Goal: Task Accomplishment & Management: Manage account settings

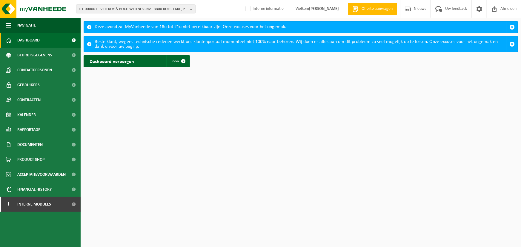
click at [415, 43] on div "Beste klant, wegens technische redenen werkt ons klantenportaal momenteel niet …" at bounding box center [301, 44] width 412 height 16
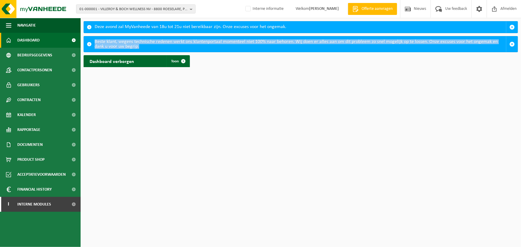
click at [415, 43] on div "Beste klant, wegens technische redenen werkt ons klantenportaal momenteel niet …" at bounding box center [301, 44] width 412 height 16
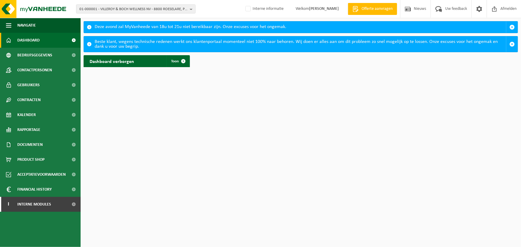
click at [391, 57] on div "Dashboard verborgen Toon" at bounding box center [301, 61] width 438 height 18
click at [212, 39] on div "Beste klant, wegens technische redenen werkt ons klantenportaal momenteel niet …" at bounding box center [301, 44] width 412 height 16
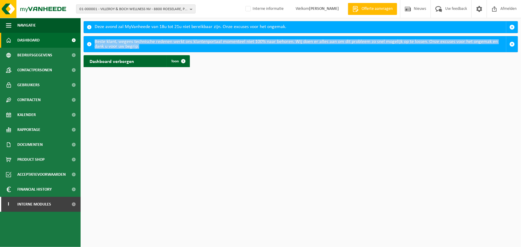
click at [212, 39] on div "Beste klant, wegens technische redenen werkt ons klantenportaal momenteel niet …" at bounding box center [301, 44] width 412 height 16
click at [241, 48] on div "Beste klant, wegens technische redenen werkt ons klantenportaal momenteel niet …" at bounding box center [301, 44] width 412 height 16
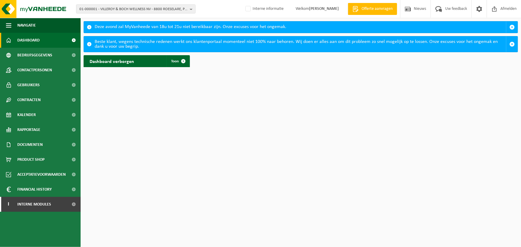
click at [126, 28] on div "Deze avond zal MyVanheede van 18u tot 21u niet bereikbaar zijn. Onze excuses vo…" at bounding box center [301, 27] width 412 height 11
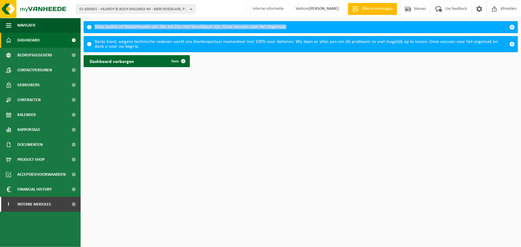
click at [126, 28] on div "Deze avond zal MyVanheede van 18u tot 21u niet bereikbaar zijn. Onze excuses vo…" at bounding box center [301, 27] width 412 height 11
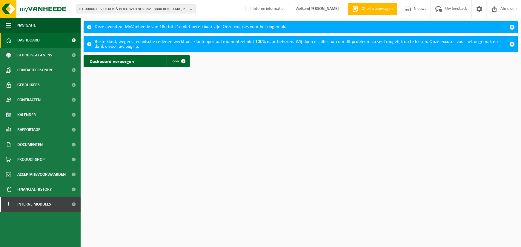
click at [166, 42] on div "Beste klant, wegens technische redenen werkt ons klantenportaal momenteel niet …" at bounding box center [301, 44] width 412 height 16
click at [166, 44] on div "Beste klant, wegens technische redenen werkt ons klantenportaal momenteel niet …" at bounding box center [301, 44] width 412 height 16
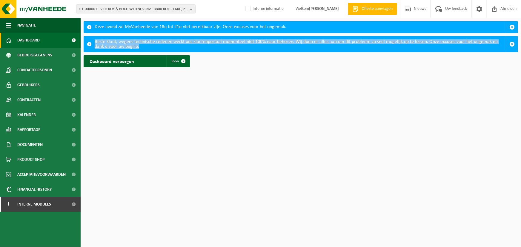
click at [166, 44] on div "Beste klant, wegens technische redenen werkt ons klantenportaal momenteel niet …" at bounding box center [301, 44] width 412 height 16
click at [228, 45] on div "Beste klant, wegens technische redenen werkt ons klantenportaal momenteel niet …" at bounding box center [301, 44] width 412 height 16
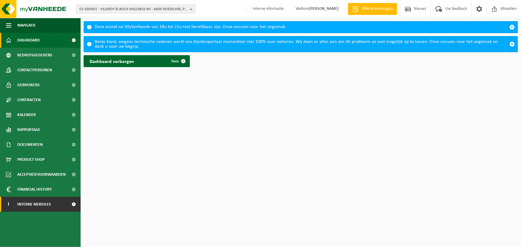
click at [52, 205] on link "I Interne modules" at bounding box center [40, 204] width 81 height 15
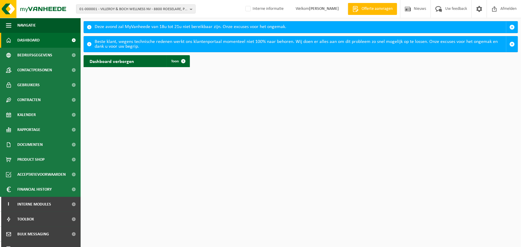
scroll to position [54, 0]
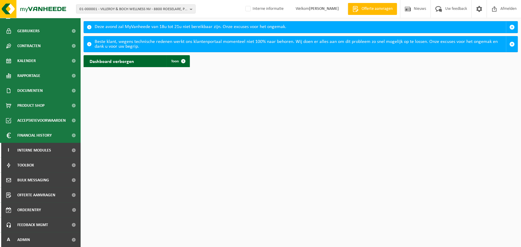
click at [170, 158] on html "01-000001 - VILLEROY & BOCH WELLNESS NV - 8800 ROESELARE, POPULIERSTRAAT 1 01-0…" at bounding box center [260, 123] width 521 height 247
click at [30, 245] on link "A Admin" at bounding box center [40, 240] width 81 height 15
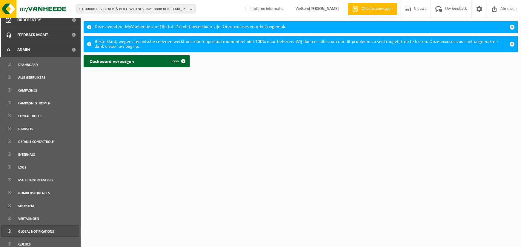
scroll to position [261, 0]
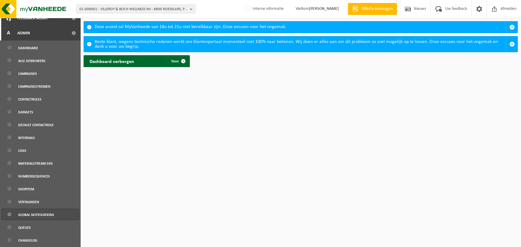
click at [27, 212] on span "Global notifications" at bounding box center [36, 214] width 36 height 11
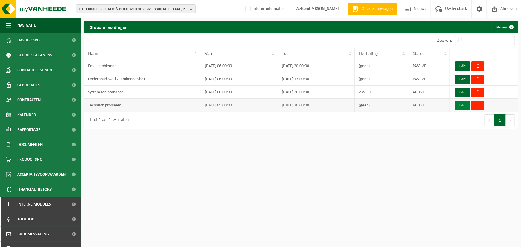
click at [461, 104] on button "Edit" at bounding box center [462, 106] width 15 height 10
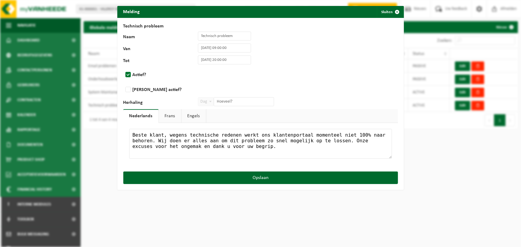
click at [193, 145] on textarea "Beste klant, wegens technische redenen werkt ons klantenportaal momenteel niet …" at bounding box center [260, 144] width 263 height 30
drag, startPoint x: 227, startPoint y: 146, endPoint x: 164, endPoint y: 134, distance: 63.6
click at [164, 134] on textarea "Beste klant, wegens technische redenen werkt ons klantenportaal momenteel niet …" at bounding box center [260, 144] width 263 height 30
click at [169, 116] on link "Frans" at bounding box center [170, 116] width 22 height 14
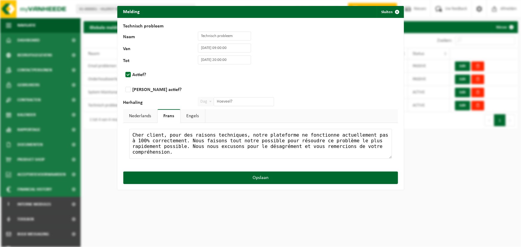
click at [140, 118] on link "Nederlands" at bounding box center [140, 116] width 34 height 14
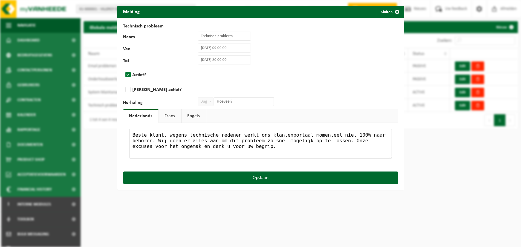
click at [126, 74] on label "Actief?" at bounding box center [161, 75] width 75 height 9
click at [126, 68] on input "Actief?" at bounding box center [266, 67] width 287 height 0
click at [126, 75] on label "Actief?" at bounding box center [161, 75] width 75 height 9
click at [126, 68] on input "Actief?" at bounding box center [266, 67] width 287 height 0
checkbox input "true"
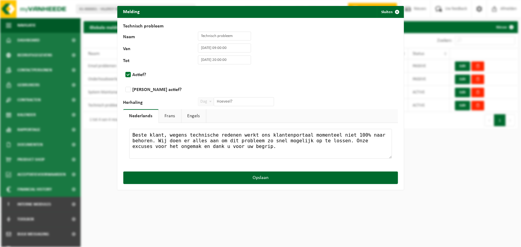
drag, startPoint x: 224, startPoint y: 148, endPoint x: 91, endPoint y: 124, distance: 134.2
click at [91, 124] on div "Melding Sluiten Technisch probleem Naam Technisch probleem Van 18/08/2025 09:00…" at bounding box center [260, 123] width 521 height 247
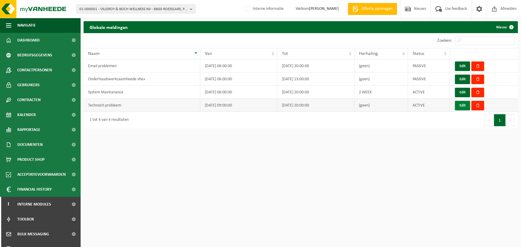
click at [462, 106] on button "Edit" at bounding box center [462, 106] width 15 height 10
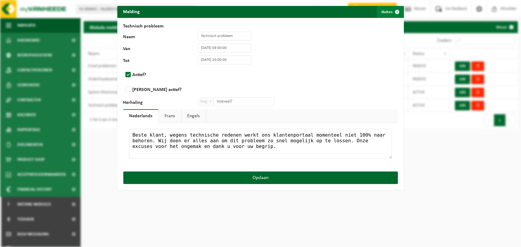
click at [392, 16] on span "button" at bounding box center [398, 12] width 12 height 12
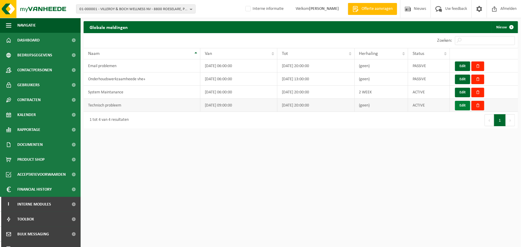
click at [464, 106] on button "Edit" at bounding box center [462, 106] width 15 height 10
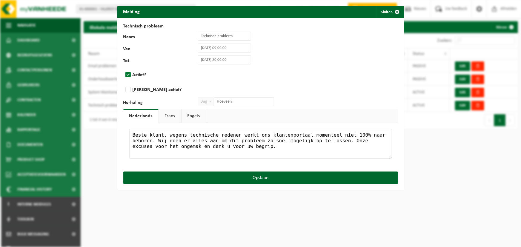
click at [125, 76] on label "Actief?" at bounding box center [161, 75] width 75 height 9
click at [125, 68] on input "Actief?" at bounding box center [266, 67] width 287 height 0
checkbox input "false"
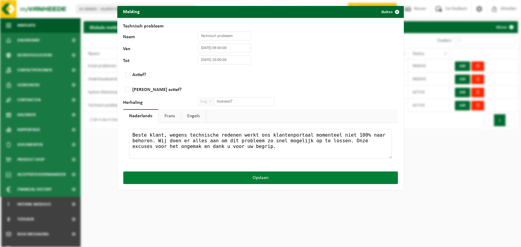
click at [248, 178] on button "Opslaan" at bounding box center [260, 178] width 275 height 13
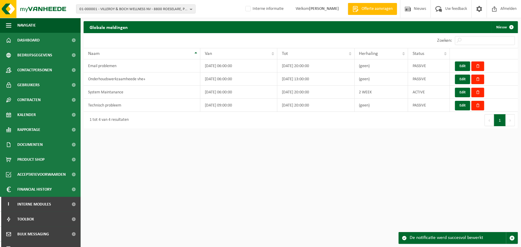
click at [293, 150] on div "01-000001 - VILLEROY & BOCH WELLNESS NV - 8800 ROESELARE, POPULIERSTRAAT 1 01-0…" at bounding box center [260, 123] width 521 height 247
click at [504, 26] on button "Nieuw" at bounding box center [505, 27] width 26 height 12
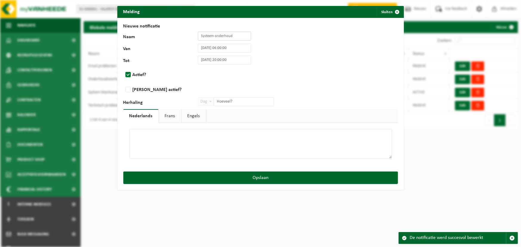
click at [217, 37] on input "Naam" at bounding box center [224, 36] width 53 height 9
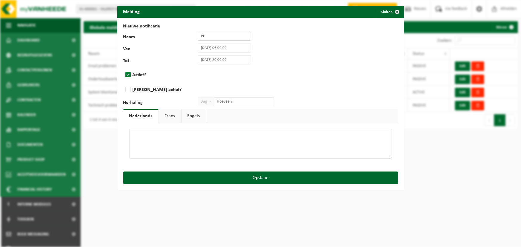
type input "P"
type input "Vanheede Plus app problemen"
click at [212, 59] on input "19/08/2025 20:00:00" at bounding box center [224, 60] width 53 height 9
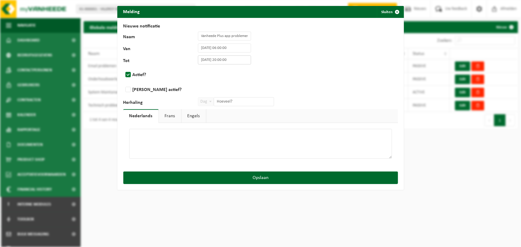
click at [240, 60] on input "19/08/2025 20:00:00" at bounding box center [224, 60] width 53 height 9
click at [203, 60] on input "19/08/2025 20:00:00" at bounding box center [224, 60] width 53 height 9
click at [203, 59] on input "19/08/2025 20:00:00" at bounding box center [224, 60] width 53 height 9
drag, startPoint x: 208, startPoint y: 61, endPoint x: 197, endPoint y: 62, distance: 11.4
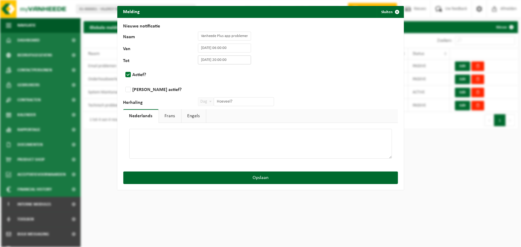
click at [198, 62] on input "19/08/2025 20:00:00" at bounding box center [224, 60] width 53 height 9
click at [200, 60] on input "19/08/2025 20:00:00" at bounding box center [224, 60] width 53 height 9
type input "20/08/2025 20:00:00"
click at [163, 133] on textarea at bounding box center [260, 144] width 263 height 30
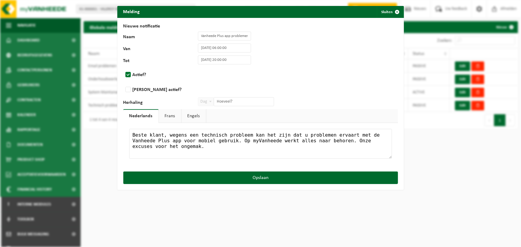
click at [235, 149] on textarea "Beste klant, wegens een technisch probleem kan het zijn dat u problemen ervaart…" at bounding box center [260, 144] width 263 height 30
paste textarea "door een technisch probleem kunt u momenteel mogelijk hinder ondervinden bij he…"
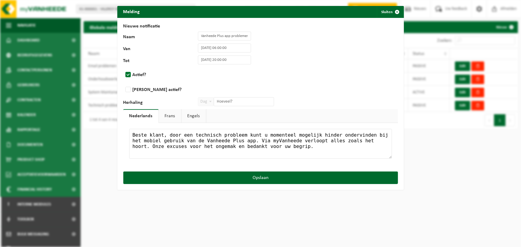
type textarea "Beste klant, door een technisch probleem kunt u momenteel mogelijk hinder onder…"
click at [169, 117] on link "Frans" at bounding box center [170, 116] width 22 height 14
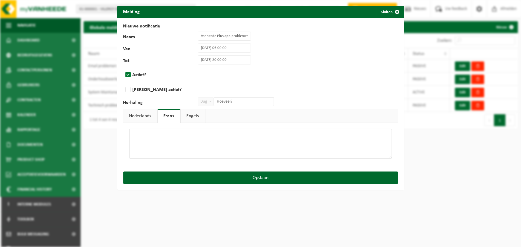
click at [179, 137] on textarea at bounding box center [260, 144] width 263 height 30
paste textarea "Cher client, en raison d’un problème technique, il se peut que vous rencontriez…"
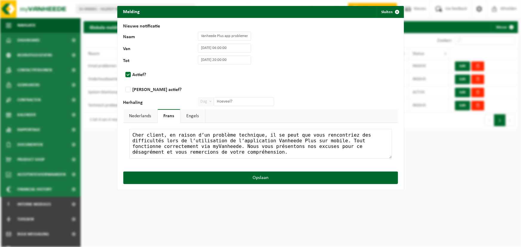
scroll to position [6, 0]
type textarea "Cher client, en raison d’un problème technique, il se peut que vous rencontriez…"
click at [199, 115] on link "Engels" at bounding box center [193, 116] width 25 height 14
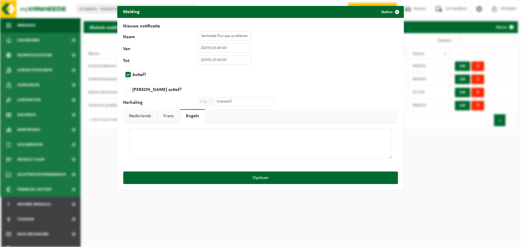
click at [204, 142] on textarea at bounding box center [260, 144] width 263 height 30
paste textarea "Dear customer, due to a technical issue, you may currently experience difficult…"
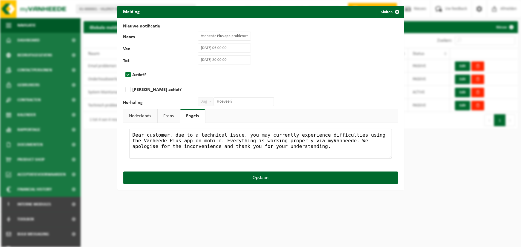
scroll to position [0, 0]
type textarea "Dear customer, due to a technical issue, you may currently experience difficult…"
click at [163, 119] on link "Frans" at bounding box center [169, 116] width 22 height 14
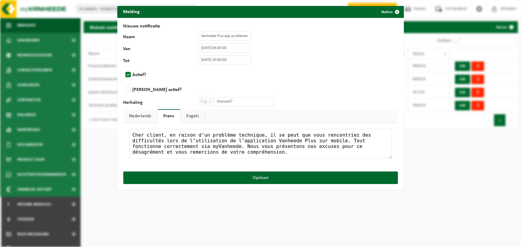
click at [227, 149] on textarea "Cher client, en raison d’un problème technique, il se peut que vous rencontriez…" at bounding box center [260, 144] width 263 height 30
type textarea "Cher client, en raison d’un problème technique, il se peut que vous rencontriez…"
click at [137, 114] on link "Nederlands" at bounding box center [140, 116] width 34 height 14
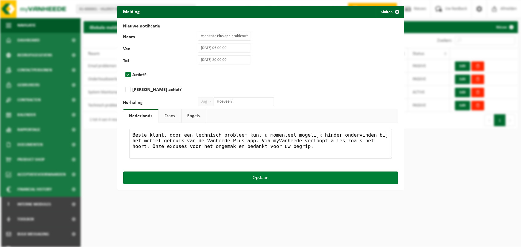
click at [242, 176] on button "Opslaan" at bounding box center [260, 178] width 275 height 13
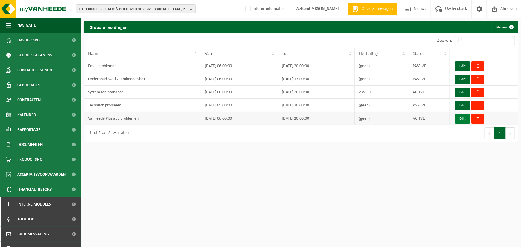
click at [463, 119] on button "Edit" at bounding box center [462, 119] width 15 height 10
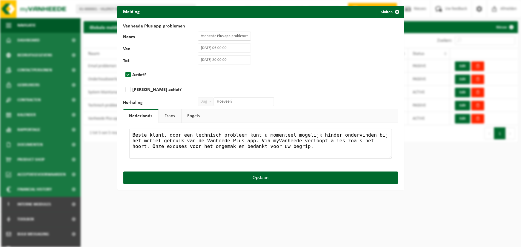
scroll to position [0, 9]
drag, startPoint x: 232, startPoint y: 36, endPoint x: 287, endPoint y: 36, distance: 54.4
click at [287, 36] on div "Naam Vanheede Plus app problemen Van 19/08/2025 06:00:00 Tot 20/08/2025 20:00:0…" at bounding box center [260, 71] width 275 height 78
click at [231, 37] on input "Vanheede Plus app problemen" at bounding box center [224, 36] width 53 height 9
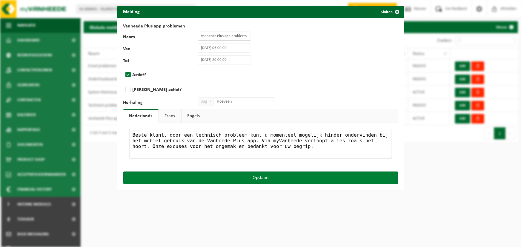
type input "Vanheede Plus app probleem"
click at [261, 176] on button "Opslaan" at bounding box center [260, 178] width 275 height 13
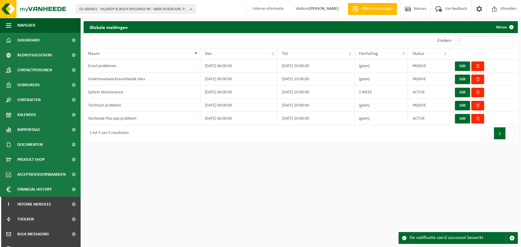
click at [272, 153] on div "01-000001 - VILLEROY & BOCH WELLNESS NV - 8800 ROESELARE, POPULIERSTRAAT 1 01-0…" at bounding box center [260, 123] width 521 height 247
click at [21, 40] on span "Dashboard" at bounding box center [28, 40] width 22 height 15
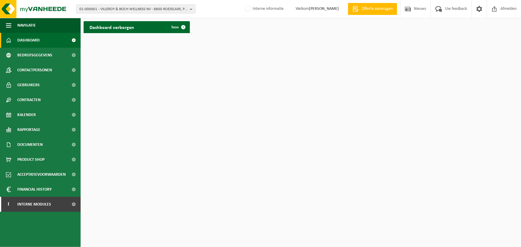
click at [185, 78] on html "01-000001 - VILLEROY & BOCH WELLNESS NV - 8800 ROESELARE, POPULIERSTRAAT 1 01-0…" at bounding box center [260, 123] width 521 height 247
click at [46, 207] on span "Interne modules" at bounding box center [34, 204] width 34 height 15
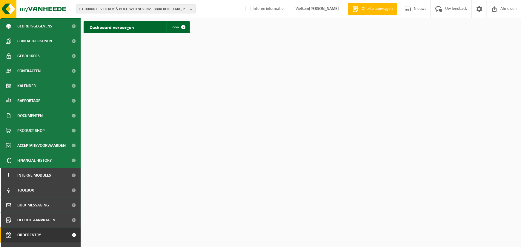
scroll to position [54, 0]
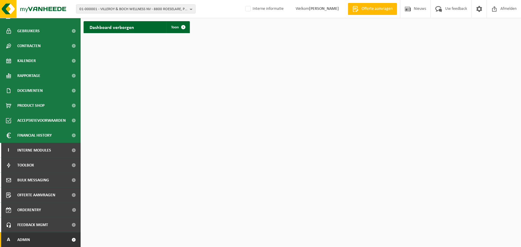
click at [34, 239] on link "A Admin" at bounding box center [40, 240] width 81 height 15
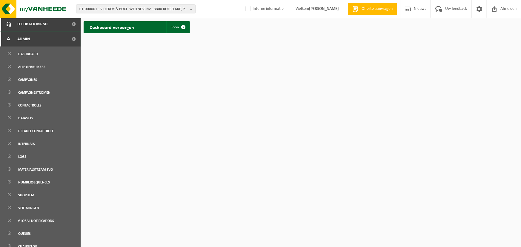
scroll to position [261, 0]
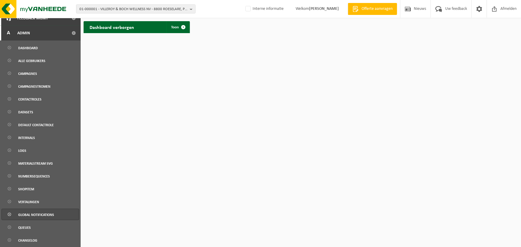
click at [35, 212] on span "Global notifications" at bounding box center [36, 214] width 36 height 11
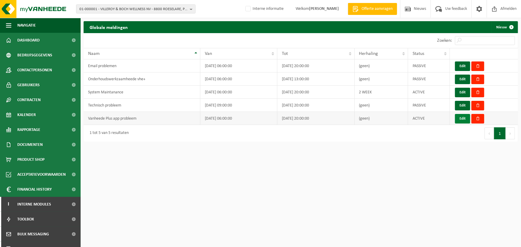
click at [462, 121] on button "Edit" at bounding box center [462, 119] width 15 height 10
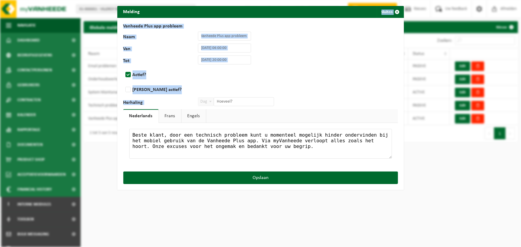
drag, startPoint x: 311, startPoint y: 24, endPoint x: 344, endPoint y: 46, distance: 39.0
click at [323, 51] on div "Melding Sluiten Vanheede Plus app probleem Naam Vanheede Plus app probleem Van …" at bounding box center [260, 98] width 287 height 184
click at [383, 13] on button "Sluiten" at bounding box center [390, 12] width 27 height 12
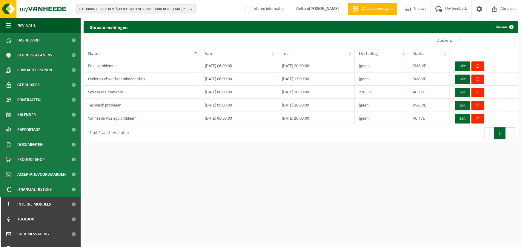
click at [321, 153] on div "01-000001 - VILLEROY & BOCH WELLNESS NV - 8800 ROESELARE, POPULIERSTRAAT 1 01-0…" at bounding box center [260, 123] width 521 height 247
click at [28, 42] on span "Dashboard" at bounding box center [28, 40] width 22 height 15
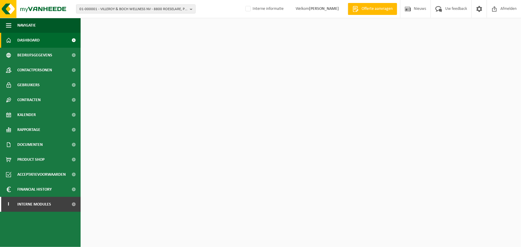
click at [238, 10] on div "01-000001 - VILLEROY & BOCH WELLNESS NV - 8800 ROESELARE, POPULIERSTRAAT 1 01-0…" at bounding box center [260, 9] width 521 height 18
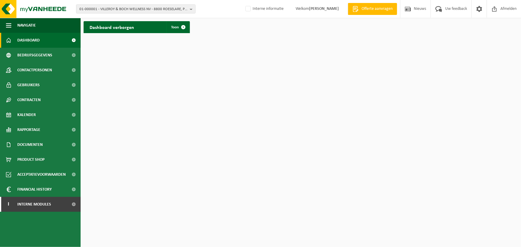
click at [186, 110] on html "01-000001 - VILLEROY & BOCH WELLNESS NV - 8800 ROESELARE, POPULIERSTRAAT 1 01-0…" at bounding box center [260, 123] width 521 height 247
drag, startPoint x: 25, startPoint y: 206, endPoint x: 26, endPoint y: 212, distance: 5.8
click at [25, 206] on span "Interne modules" at bounding box center [34, 204] width 34 height 15
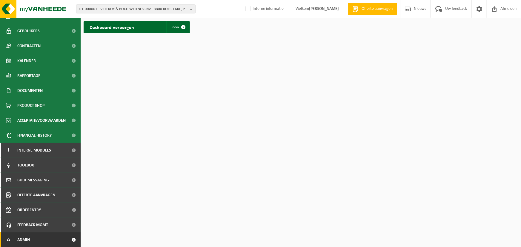
click at [24, 239] on span "Admin" at bounding box center [23, 240] width 13 height 15
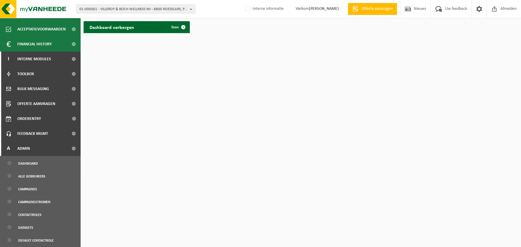
scroll to position [217, 0]
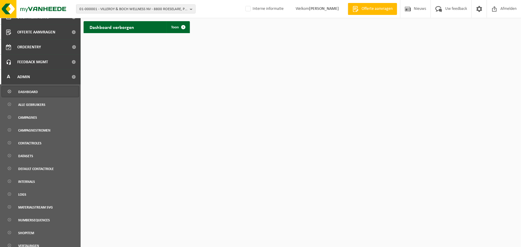
click at [28, 94] on span "Dashboard" at bounding box center [28, 91] width 20 height 11
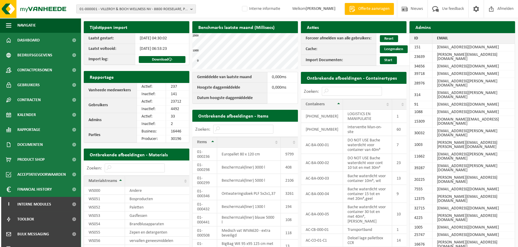
click at [175, 102] on td "23712" at bounding box center [177, 101] width 23 height 7
click at [175, 100] on td "23712" at bounding box center [177, 101] width 23 height 7
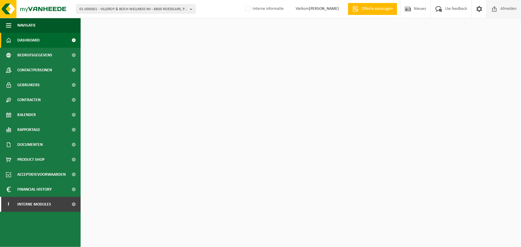
click at [508, 11] on span "Afmelden" at bounding box center [508, 9] width 19 height 18
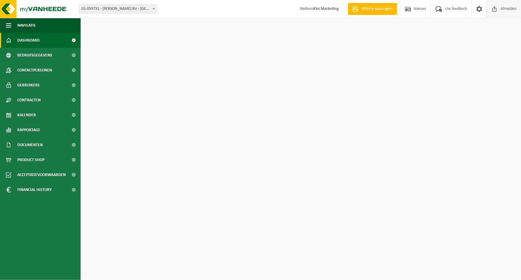
click at [506, 8] on span "Afmelden" at bounding box center [508, 9] width 19 height 18
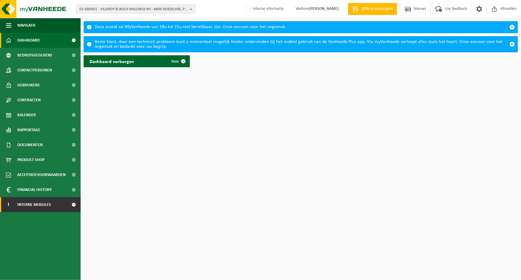
click at [36, 206] on span "Interne modules" at bounding box center [34, 204] width 34 height 15
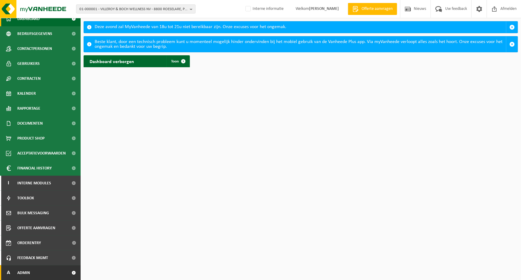
click at [24, 272] on span "Admin" at bounding box center [23, 272] width 13 height 15
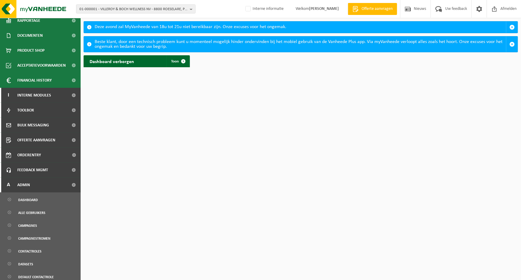
scroll to position [185, 0]
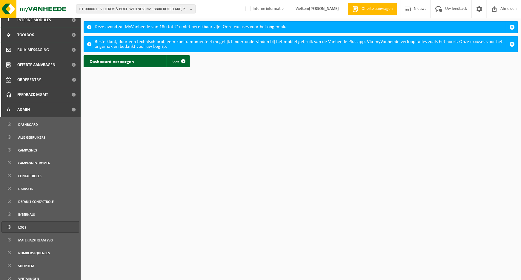
click at [24, 225] on span "Logs" at bounding box center [22, 227] width 8 height 11
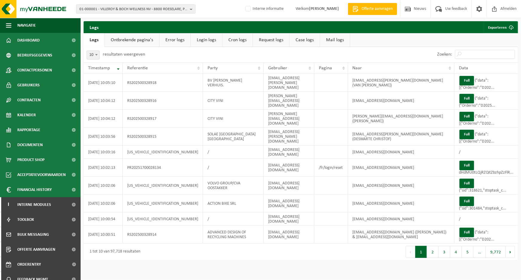
click at [208, 38] on link "Login logs" at bounding box center [206, 40] width 31 height 14
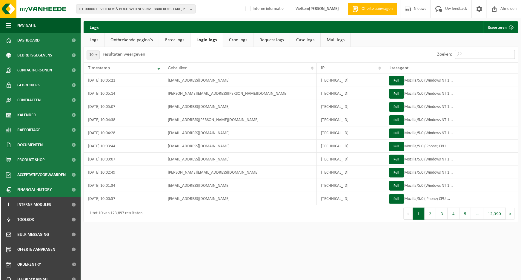
click at [477, 54] on input "Zoeken:" at bounding box center [485, 54] width 60 height 9
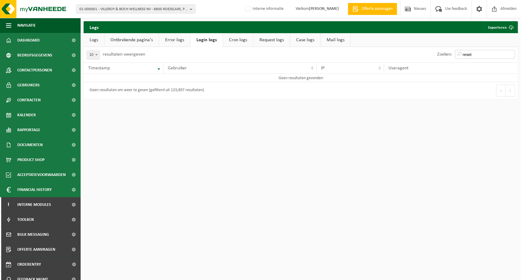
type input "reset"
click at [176, 39] on link "Error logs" at bounding box center [174, 40] width 31 height 14
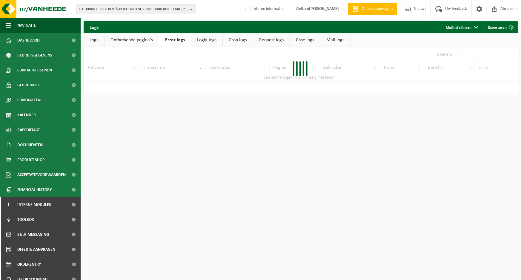
click at [474, 55] on div at bounding box center [301, 70] width 435 height 47
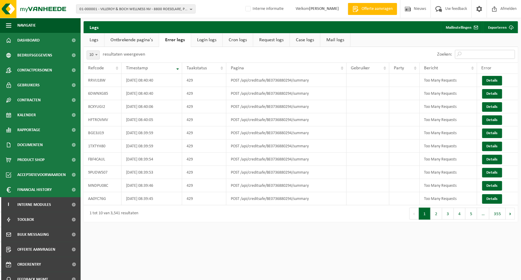
click at [474, 55] on input "Zoeken:" at bounding box center [485, 54] width 60 height 9
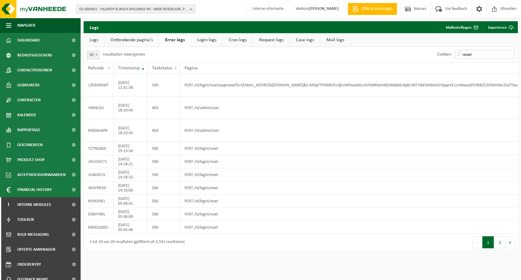
type input "reset"
click at [334, 40] on link "Mail logs" at bounding box center [336, 40] width 30 height 14
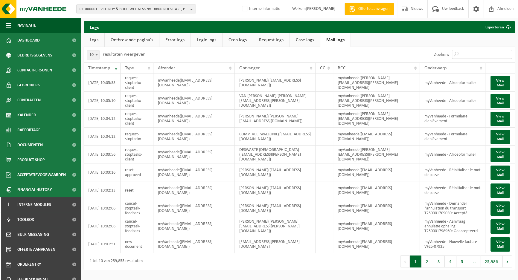
click at [473, 53] on input "Zoeken:" at bounding box center [482, 54] width 60 height 9
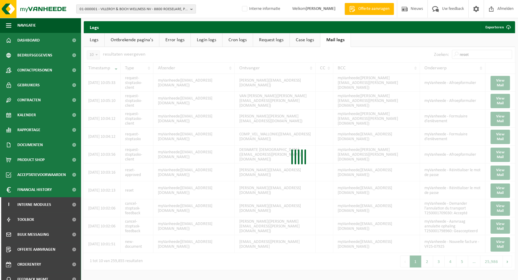
type input "reset"
click at [96, 39] on link "Logs" at bounding box center [94, 40] width 21 height 14
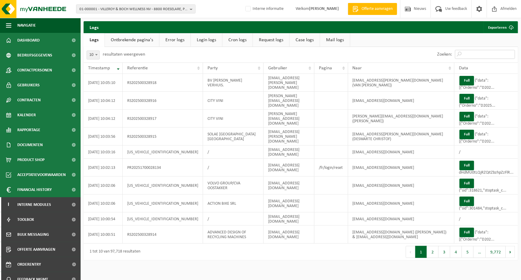
click at [485, 54] on input "Zoeken:" at bounding box center [485, 54] width 60 height 9
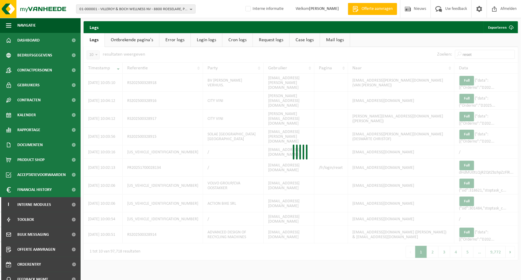
type input "reset"
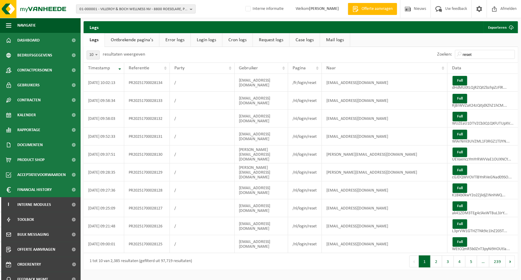
click at [113, 10] on span "01-000001 - VILLEROY & BOCH WELLNESS NV - 8800 ROESELARE, POPULIERSTRAAT 1" at bounding box center [133, 9] width 108 height 9
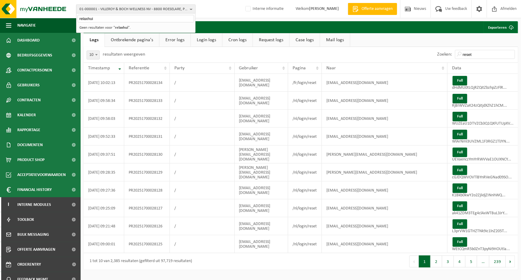
type input "relaxhui"
click at [114, 9] on span "01-000001 - VILLEROY & BOCH WELLNESS NV - 8800 ROESELARE, POPULIERSTRAAT 1" at bounding box center [133, 9] width 108 height 9
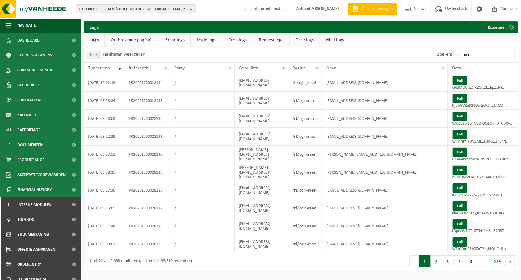
click at [114, 18] on div "01-000001 - VILLEROY & BOCH WELLNESS NV - 8800 ROESELARE, POPULIERSTRAAT 1 01-0…" at bounding box center [260, 9] width 521 height 18
click at [115, 11] on span "01-000001 - VILLEROY & BOCH WELLNESS NV - 8800 ROESELARE, POPULIERSTRAAT 1" at bounding box center [133, 9] width 108 height 9
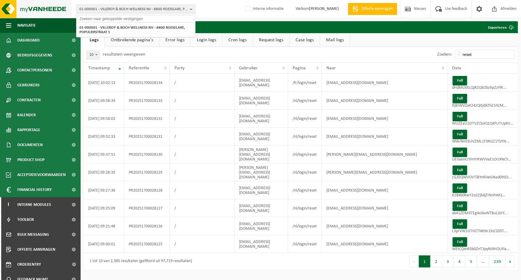
click at [57, 16] on img at bounding box center [36, 9] width 72 height 18
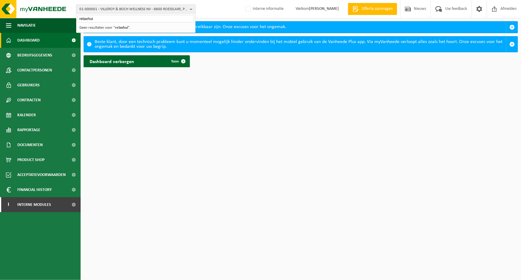
type input "relaxhui"
click at [139, 9] on span "01-000001 - VILLEROY & BOCH WELLNESS NV - 8800 ROESELARE, POPULIERSTRAAT 1" at bounding box center [133, 9] width 108 height 9
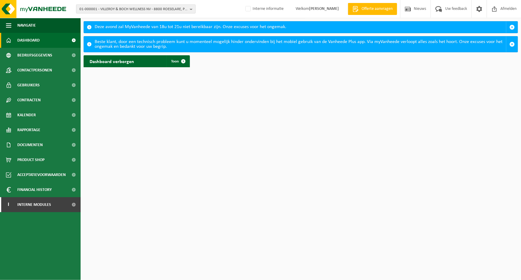
click at [138, 10] on span "01-000001 - VILLEROY & BOCH WELLNESS NV - 8800 ROESELARE, POPULIERSTRAAT 1" at bounding box center [133, 9] width 108 height 9
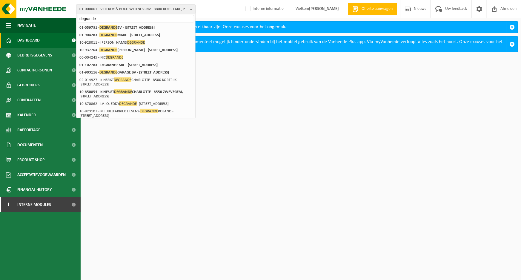
type input "degrande"
click at [159, 8] on span "01-000001 - VILLEROY & BOCH WELLNESS NV - 8800 ROESELARE, POPULIERSTRAAT 1" at bounding box center [133, 9] width 108 height 9
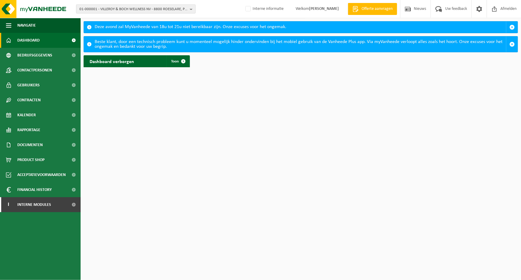
click at [148, 10] on span "01-000001 - VILLEROY & BOCH WELLNESS NV - 8800 ROESELARE, POPULIERSTRAAT 1" at bounding box center [133, 9] width 108 height 9
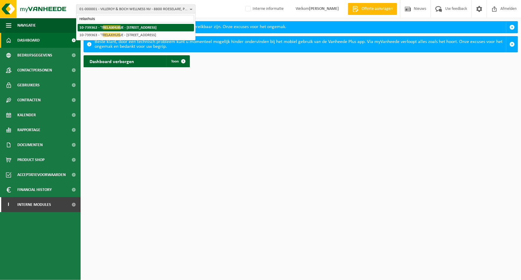
type input "relaxhuis"
click at [132, 27] on strong "10-739362 - 'T RELAXHUIS JE - [STREET_ADDRESS]" at bounding box center [117, 27] width 77 height 4
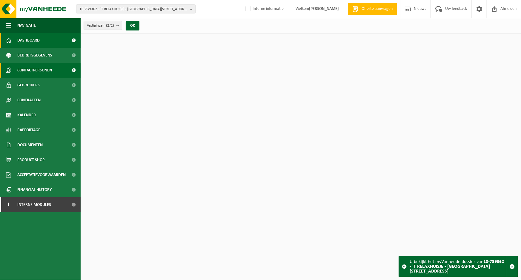
click at [40, 71] on span "Contactpersonen" at bounding box center [34, 70] width 35 height 15
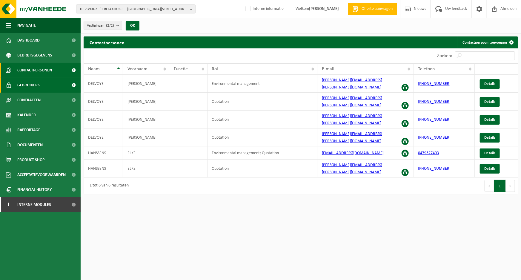
click at [35, 86] on span "Gebruikers" at bounding box center [28, 85] width 22 height 15
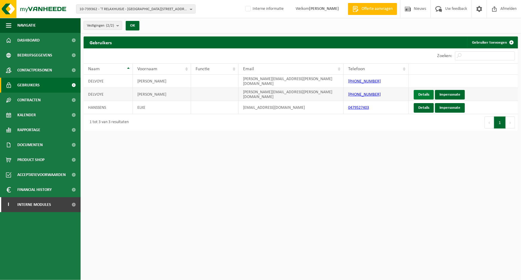
click at [424, 90] on link "Details" at bounding box center [424, 95] width 20 height 10
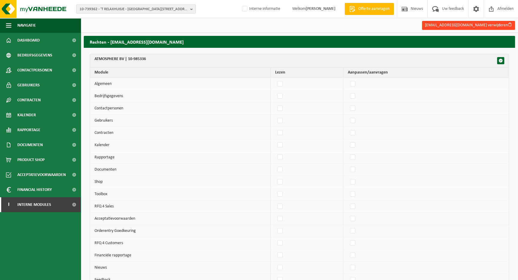
click at [454, 25] on button "kim.delvoye@telenet.be verwijderen" at bounding box center [468, 25] width 93 height 9
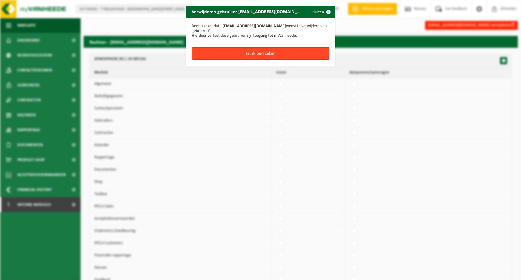
click at [275, 50] on button "Ja, ik ben zeker" at bounding box center [260, 53] width 137 height 13
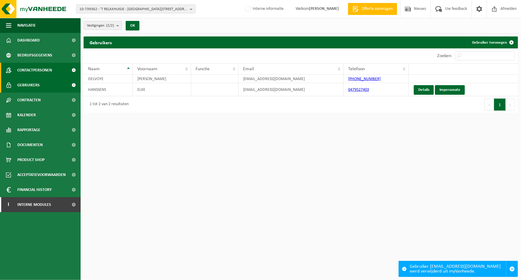
click at [30, 69] on span "Contactpersonen" at bounding box center [34, 70] width 35 height 15
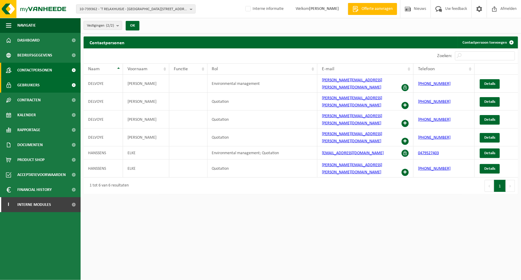
click at [26, 84] on span "Gebruikers" at bounding box center [28, 85] width 22 height 15
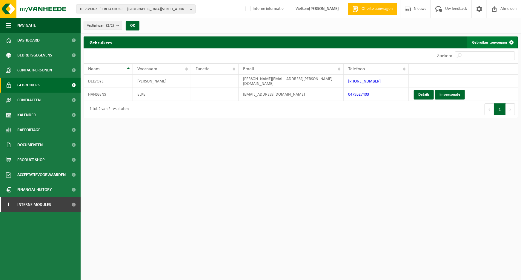
click at [485, 44] on link "Gebruiker toevoegen" at bounding box center [493, 42] width 50 height 12
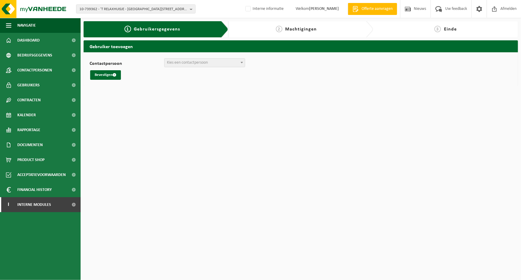
click at [193, 62] on span "Kies een contactpersoon" at bounding box center [187, 62] width 41 height 4
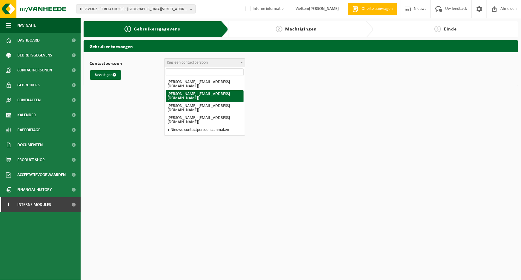
select select "97492"
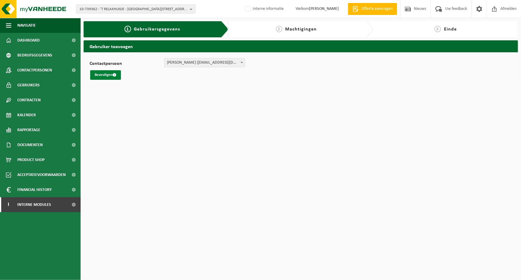
click at [102, 74] on button "Bevestigen" at bounding box center [105, 75] width 31 height 10
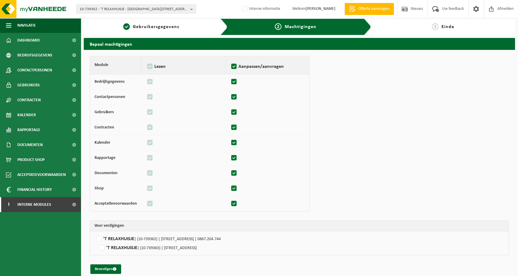
scroll to position [9, 0]
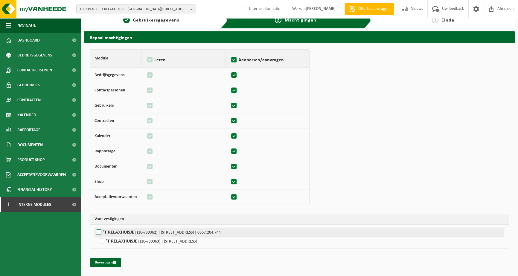
click at [98, 233] on label"] "'T RELAXHUISJE | (10-739362) | [STREET_ADDRESS] | 0867.204.744" at bounding box center [298, 232] width 409 height 9
click at [98, 233] on input "'T RELAXHUISJE | (10-739362) | KORTRIJKSTRAAT 178, 8560 WEVELGEM | 0867.204.744" at bounding box center [353, 232] width 518 height 9
checkbox input "true"
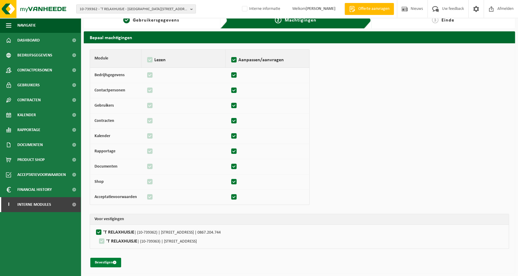
click at [107, 264] on button "Bevestigen" at bounding box center [105, 263] width 31 height 10
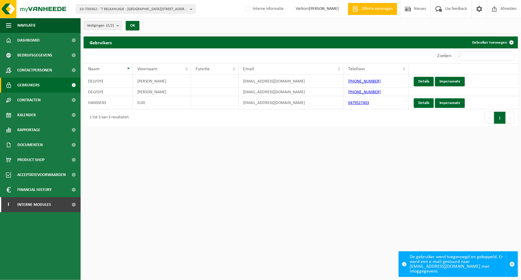
click at [281, 51] on div "10 25 50 100 10 resultaten weergeven" at bounding box center [193, 55] width 218 height 15
click at [256, 55] on div "10 25 50 100 10 resultaten weergeven" at bounding box center [193, 55] width 218 height 15
click at [246, 60] on div "10 25 50 100 10 resultaten weergeven" at bounding box center [193, 55] width 218 height 15
click at [199, 125] on div "1 tot 3 van 3 resultaten" at bounding box center [193, 117] width 218 height 17
click at [375, 54] on div "Zoeken:" at bounding box center [410, 55] width 218 height 15
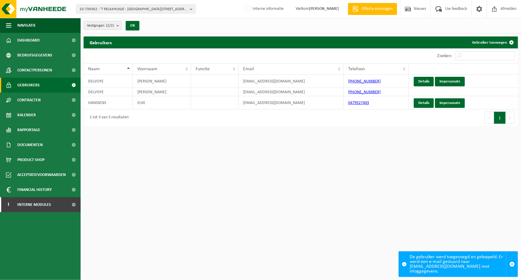
click at [341, 134] on html "10-739362 - 'T RELAXHUISJE - 8560 WEVELGEM, KORTRIJKSTRAAT 178 10-739362 - 'T R…" at bounding box center [260, 140] width 521 height 280
click at [164, 157] on html "10-739362 - 'T RELAXHUISJE - 8560 WEVELGEM, KORTRIJKSTRAAT 178 10-739362 - 'T R…" at bounding box center [260, 140] width 521 height 280
click at [34, 71] on span "Contactpersonen" at bounding box center [34, 70] width 35 height 15
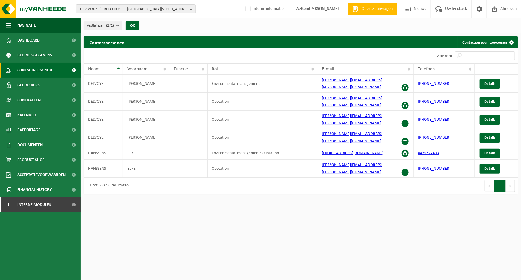
click at [244, 50] on div "10 25 50 100 10 resultaten weergeven" at bounding box center [193, 55] width 218 height 15
click at [28, 84] on span "Gebruikers" at bounding box center [28, 85] width 22 height 15
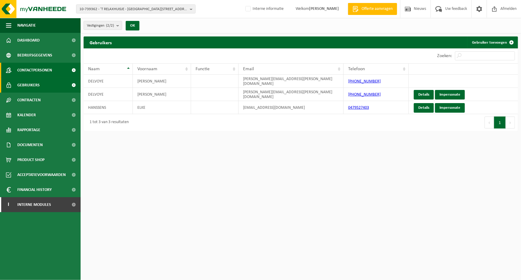
click at [34, 67] on span "Contactpersonen" at bounding box center [34, 70] width 35 height 15
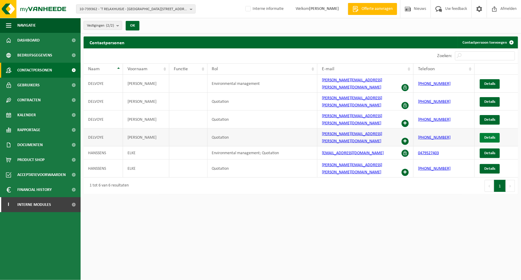
click at [489, 133] on link "Details" at bounding box center [490, 138] width 20 height 10
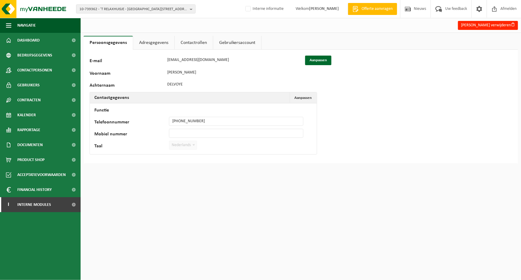
click at [159, 41] on link "Adresgegevens" at bounding box center [153, 43] width 41 height 14
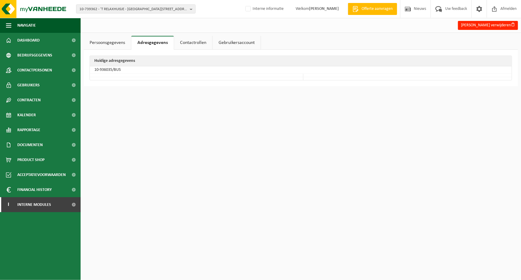
click at [102, 70] on td "10-936035/BUS" at bounding box center [301, 69] width 422 height 7
click at [109, 71] on td "10-936035/BUS" at bounding box center [301, 69] width 422 height 7
drag, startPoint x: 112, startPoint y: 69, endPoint x: 96, endPoint y: 69, distance: 16.1
click at [94, 68] on td "10-936035/BUS" at bounding box center [301, 69] width 422 height 7
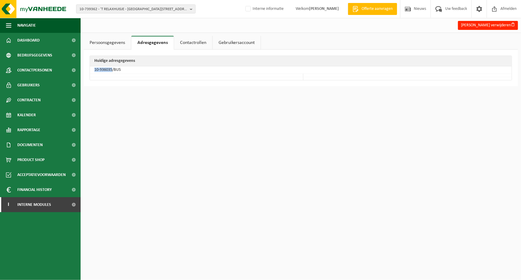
copy td "10-936035"
click at [111, 42] on link "Persoonsgegevens" at bounding box center [108, 43] width 48 height 14
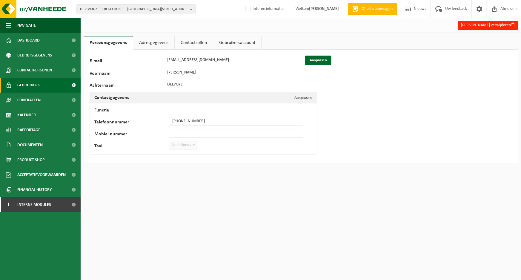
click at [29, 85] on span "Gebruikers" at bounding box center [28, 85] width 22 height 15
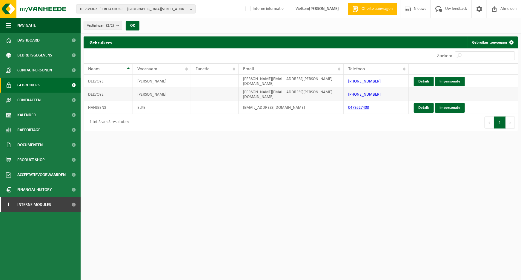
click at [419, 90] on td at bounding box center [463, 94] width 109 height 13
click at [308, 101] on td "[EMAIL_ADDRESS][DOMAIN_NAME]" at bounding box center [291, 107] width 105 height 13
click at [306, 82] on td "[PERSON_NAME][EMAIL_ADDRESS][PERSON_NAME][DOMAIN_NAME]" at bounding box center [291, 81] width 105 height 13
click at [423, 82] on link "Details" at bounding box center [424, 82] width 20 height 10
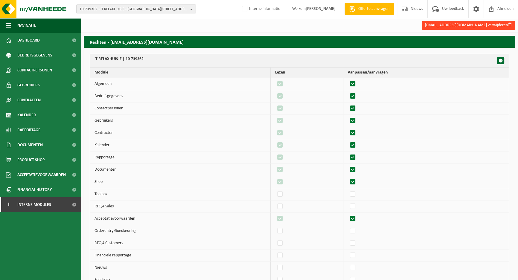
click at [478, 25] on button "kim.delvoye@telenet.be verwijderen" at bounding box center [468, 25] width 93 height 9
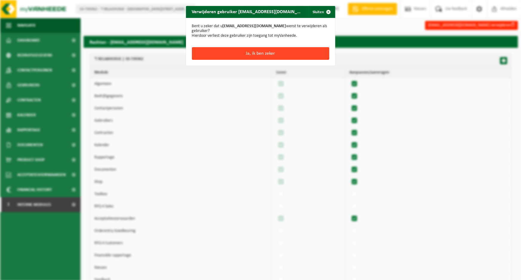
click at [265, 49] on button "Ja, ik ben zeker" at bounding box center [260, 53] width 137 height 13
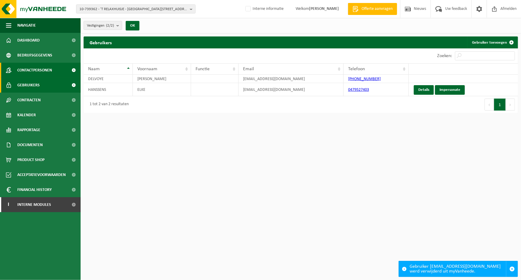
click at [33, 70] on span "Contactpersonen" at bounding box center [34, 70] width 35 height 15
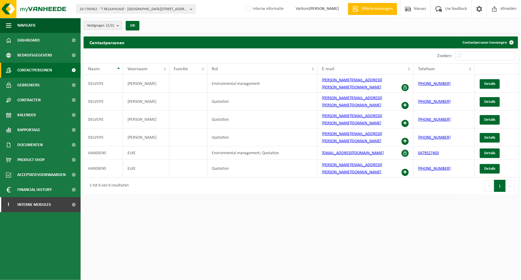
click at [266, 58] on div "10 25 50 100 10 resultaten weergeven" at bounding box center [193, 55] width 218 height 15
click at [405, 138] on span at bounding box center [405, 141] width 7 height 7
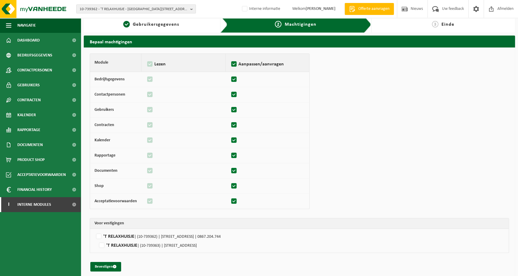
scroll to position [9, 0]
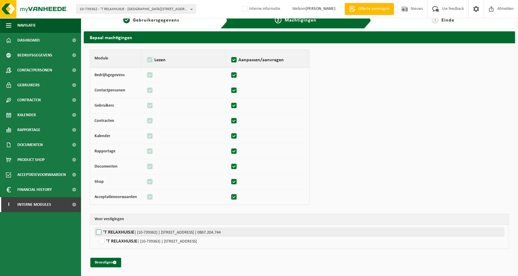
click at [97, 233] on label"] "'T RELAXHUISJE | (10-739362) | [STREET_ADDRESS] | 0867.204.744" at bounding box center [298, 232] width 409 height 9
click at [97, 233] on input "'T RELAXHUISJE | (10-739362) | [STREET_ADDRESS] | 0867.204.744" at bounding box center [353, 232] width 518 height 9
checkbox input "true"
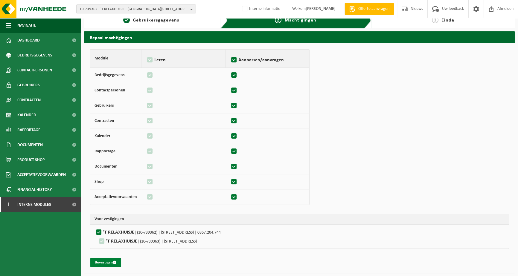
click at [108, 265] on button "Bevestigen" at bounding box center [105, 263] width 31 height 10
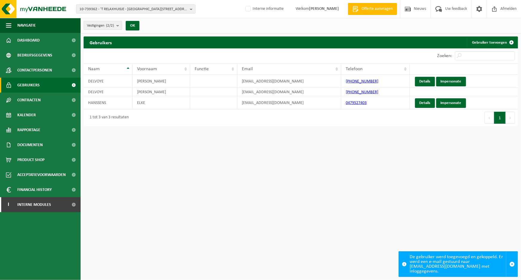
click at [156, 145] on html "10-739362 - 'T RELAXHUISJE - [GEOGRAPHIC_DATA][STREET_ADDRESS] 10-739362 - 'T R…" at bounding box center [260, 140] width 521 height 280
click at [223, 150] on html "10-739362 - 'T RELAXHUISJE - [GEOGRAPHIC_DATA][STREET_ADDRESS] 10-739362 - 'T R…" at bounding box center [260, 140] width 521 height 280
click at [165, 157] on html "10-739362 - 'T RELAXHUISJE - [GEOGRAPHIC_DATA][STREET_ADDRESS] 10-739362 - 'T R…" at bounding box center [260, 140] width 521 height 280
click at [275, 142] on html "10-739362 - 'T RELAXHUISJE - [GEOGRAPHIC_DATA][STREET_ADDRESS] 10-739362 - 'T R…" at bounding box center [260, 140] width 521 height 280
click at [505, 9] on span "Afmelden" at bounding box center [508, 9] width 19 height 18
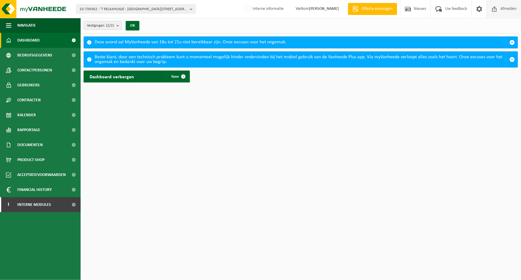
click at [517, 10] on span "Afmelden" at bounding box center [508, 9] width 19 height 18
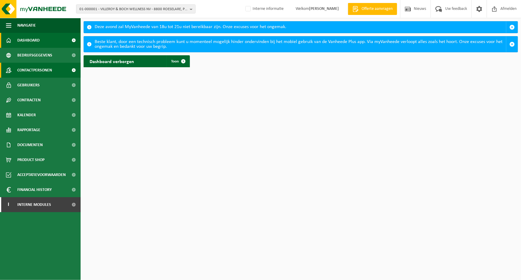
click at [39, 73] on span "Contactpersonen" at bounding box center [34, 70] width 35 height 15
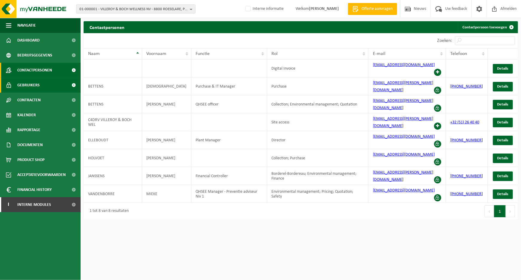
click at [33, 84] on span "Gebruikers" at bounding box center [28, 85] width 22 height 15
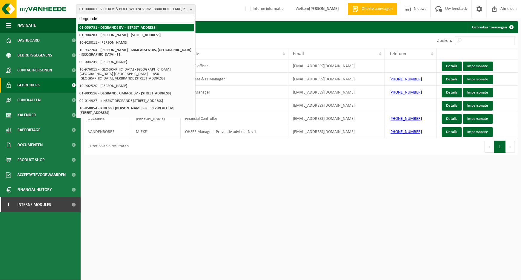
type input "dergrande"
click at [134, 31] on li "01-059731 - [PERSON_NAME] BV - [STREET_ADDRESS]" at bounding box center [136, 27] width 117 height 7
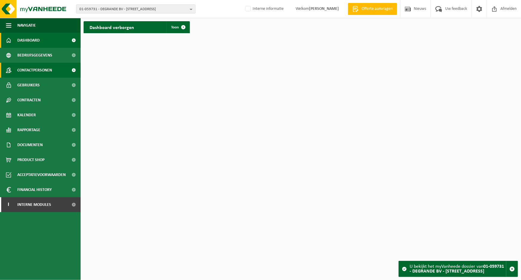
click at [45, 72] on span "Contactpersonen" at bounding box center [34, 70] width 35 height 15
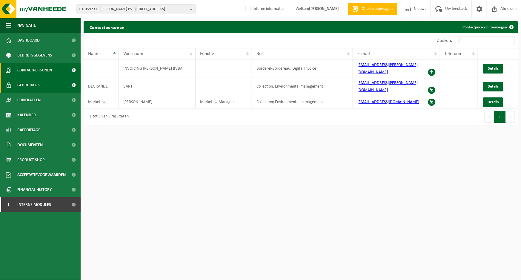
click at [42, 89] on link "Gebruikers" at bounding box center [40, 85] width 81 height 15
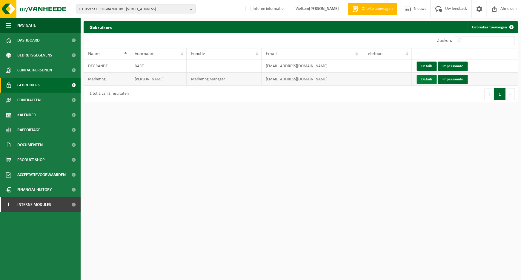
click at [424, 79] on link "Details" at bounding box center [427, 80] width 20 height 10
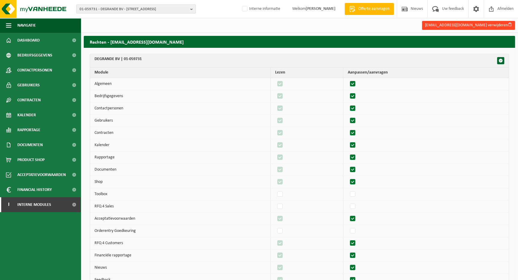
click at [466, 25] on button "vanheedegroup@gmail.com verwijderen" at bounding box center [468, 25] width 93 height 9
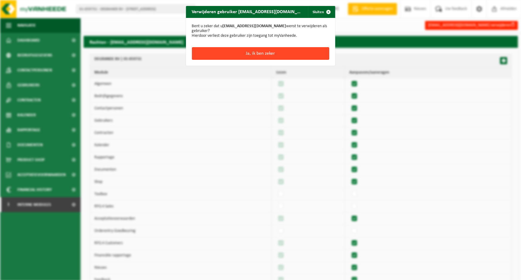
click at [255, 52] on button "Ja, ik ben zeker" at bounding box center [260, 53] width 137 height 13
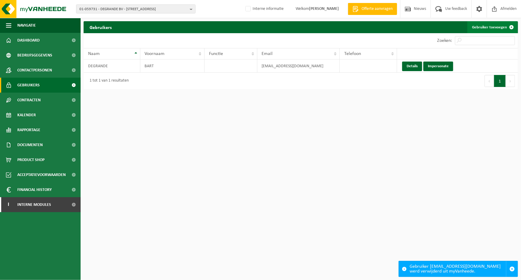
click at [480, 28] on link "Gebruiker toevoegen" at bounding box center [493, 27] width 50 height 12
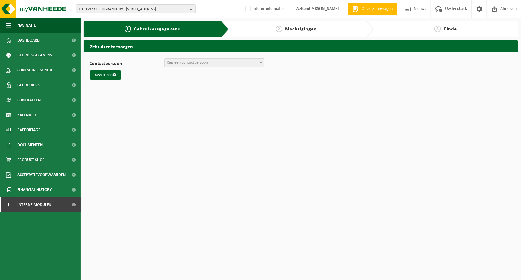
click at [191, 60] on span "Kies een contactpersoon" at bounding box center [187, 62] width 41 height 4
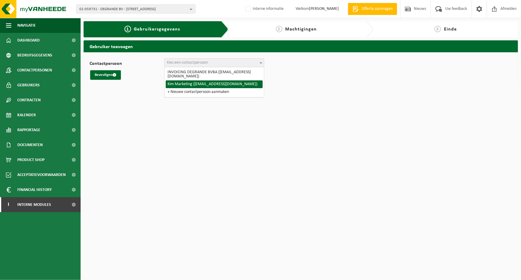
select select "39613"
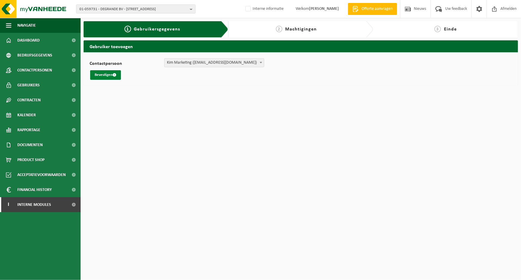
click at [107, 74] on button "Bevestigen" at bounding box center [105, 75] width 31 height 10
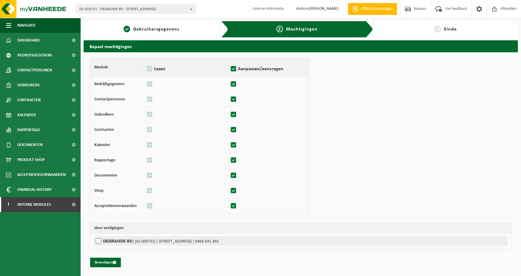
click at [98, 242] on label"] "DEGRANDE BV | (01-059731) | DOORNIKSERIJKSWEG 117, 8510 BELLEGEM | 0463.631.393" at bounding box center [300, 241] width 413 height 9
click at [98, 242] on input "DEGRANDE BV | (01-059731) | DOORNIKSERIJKSWEG 117, 8510 BELLEGEM | 0463.631.393" at bounding box center [354, 241] width 521 height 9
checkbox input "true"
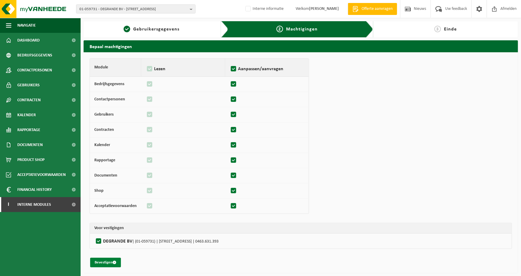
click at [110, 263] on button "Bevestigen" at bounding box center [105, 263] width 31 height 10
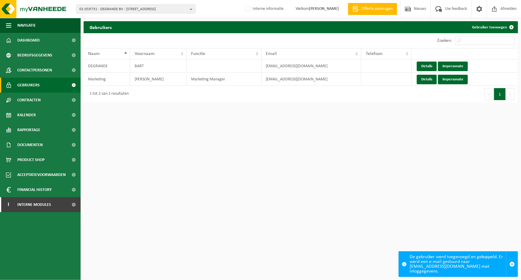
click at [269, 202] on html "01-059731 - DEGRANDE BV - 8510 BELLEGEM, DOORNIKSERIJKSWEG 117 01-059731 - DEGR…" at bounding box center [260, 140] width 521 height 280
click at [223, 36] on div "10 25 50 100 10 resultaten weergeven" at bounding box center [193, 40] width 218 height 15
click at [289, 82] on td "vanheedegroup@gmail.com" at bounding box center [312, 79] width 100 height 13
click at [289, 80] on td "[EMAIL_ADDRESS][DOMAIN_NAME]" at bounding box center [312, 79] width 100 height 13
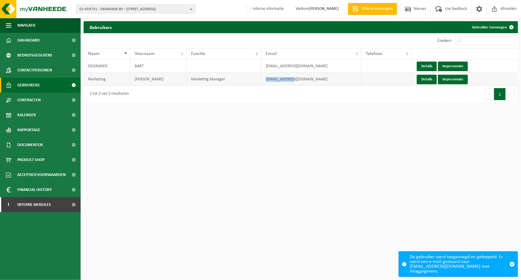
click at [289, 80] on td "vanheedegroup@gmail.com" at bounding box center [312, 79] width 100 height 13
click at [292, 123] on html "01-059731 - DEGRANDE BV - 8510 BELLEGEM, DOORNIKSERIJKSWEG 117 01-059731 - DEGR…" at bounding box center [260, 140] width 521 height 280
click at [267, 115] on html "01-059731 - DEGRANDE BV - 8510 BELLEGEM, DOORNIKSERIJKSWEG 117 01-059731 - DEGR…" at bounding box center [260, 140] width 521 height 280
click at [226, 13] on div "01-059731 - DEGRANDE BV - 8510 BELLEGEM, DOORNIKSERIJKSWEG 117 01-059731 - DEGR…" at bounding box center [260, 9] width 521 height 18
click at [223, 85] on td "Marketing Manager" at bounding box center [224, 79] width 75 height 13
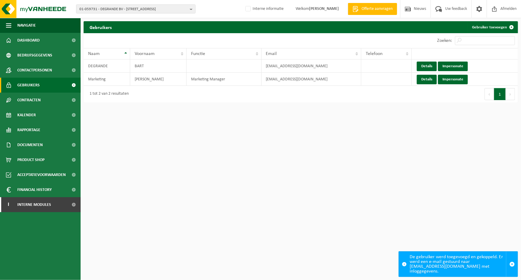
click at [225, 14] on div "01-059731 - DEGRANDE BV - 8510 BELLEGEM, DOORNIKSERIJKSWEG 117 01-059731 - DEGR…" at bounding box center [260, 9] width 521 height 18
click at [311, 99] on div "Eerste Vorige 1 Volgende Laatste" at bounding box center [410, 94] width 218 height 17
click at [253, 37] on div "10 25 50 100 10 resultaten weergeven" at bounding box center [193, 40] width 218 height 15
click at [255, 133] on html "01-059731 - DEGRANDE BV - 8510 BELLEGEM, DOORNIKSERIJKSWEG 117 01-059731 - DEGR…" at bounding box center [260, 140] width 521 height 280
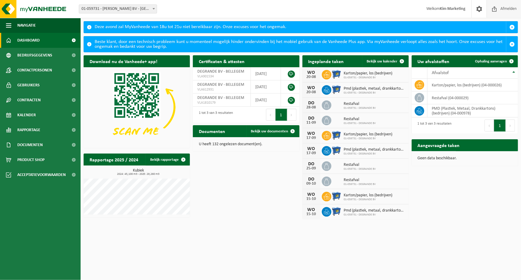
click at [504, 8] on span "Afmelden" at bounding box center [508, 9] width 19 height 18
click at [258, 156] on div "Download nu de Vanheede+ app! Verberg Certificaten & attesten Bekijk uw certifi…" at bounding box center [301, 137] width 438 height 170
click at [263, 170] on div "Download nu de Vanheede+ app! Verberg Certificaten & attesten Bekijk uw certifi…" at bounding box center [301, 137] width 438 height 170
click at [516, 26] on button "button" at bounding box center [513, 27] width 12 height 11
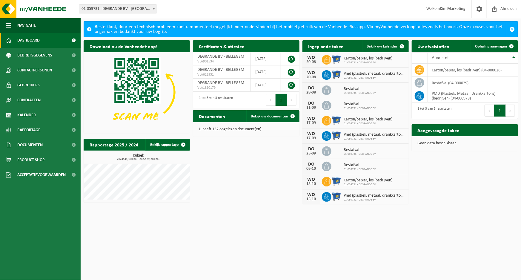
click at [230, 191] on div "Download nu de Vanheede+ app! Verberg Certificaten & attesten Bekijk uw certifi…" at bounding box center [301, 122] width 438 height 170
click at [246, 181] on div "Download nu de Vanheede+ app! Verberg Certificaten & attesten Bekijk uw certifi…" at bounding box center [301, 122] width 438 height 170
click at [289, 208] on html "Vestiging: 01-059731 - DEGRANDE BV - BELLEGEM 01-059731 - DEGRANDE BV - BELLEGE…" at bounding box center [260, 140] width 521 height 280
click at [214, 174] on div "Download nu de Vanheede+ app! Verberg Certificaten & attesten Bekijk uw certifi…" at bounding box center [301, 122] width 438 height 170
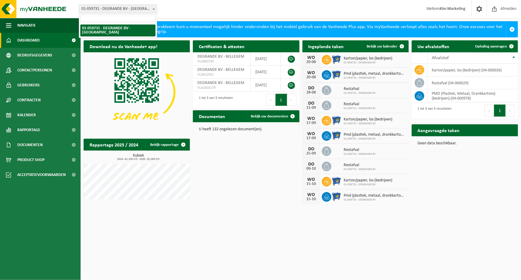
click at [209, 11] on div "Vestiging: 01-059731 - DEGRANDE BV - BELLEGEM 01-059731 - DEGRANDE BV - BELLEGE…" at bounding box center [260, 9] width 521 height 18
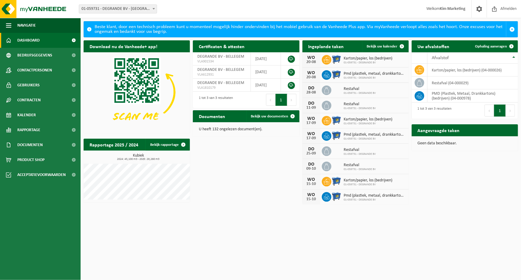
click at [231, 160] on div "Download nu de Vanheede+ app! Verberg Certificaten & attesten Bekijk uw certifi…" at bounding box center [301, 122] width 438 height 170
click at [123, 7] on span "01-059731 - DEGRANDE BV - BELLEGEM" at bounding box center [118, 9] width 78 height 8
type input "totalener"
click at [514, 3] on span "Afmelden" at bounding box center [508, 9] width 19 height 18
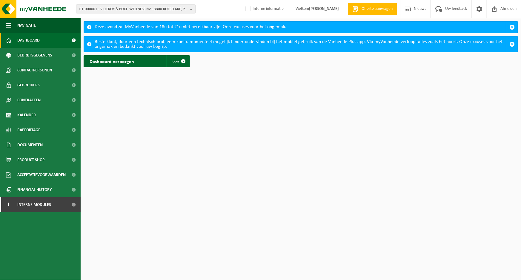
click at [129, 7] on span "01-000001 - VILLEROY & BOCH WELLNESS NV - 8800 ROESELARE, POPULIERSTRAAT 1" at bounding box center [133, 9] width 108 height 9
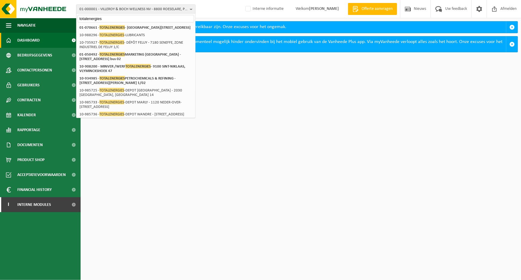
type input "totalenergies"
click at [132, 26] on strong "01-070661 - TOTALENERGIES - 4000 LIÈGE, RUE SAINT-LAURENT 54" at bounding box center [134, 27] width 111 height 4
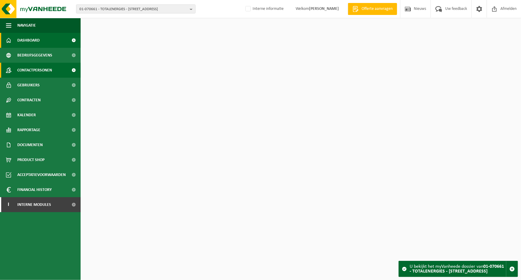
click at [35, 71] on span "Contactpersonen" at bounding box center [34, 70] width 35 height 15
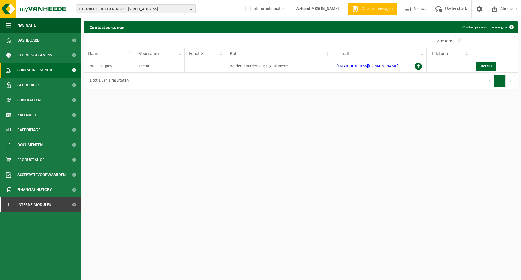
click at [31, 87] on span "Gebruikers" at bounding box center [28, 85] width 22 height 15
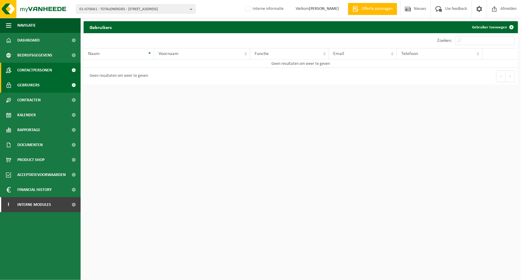
click at [40, 69] on span "Contactpersonen" at bounding box center [34, 70] width 35 height 15
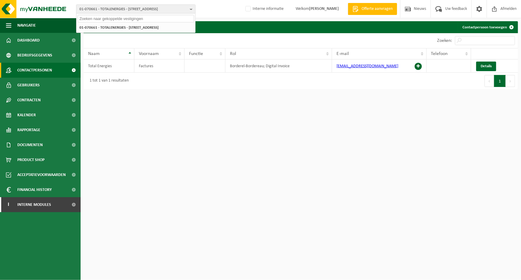
click at [131, 21] on input "text" at bounding box center [136, 18] width 117 height 7
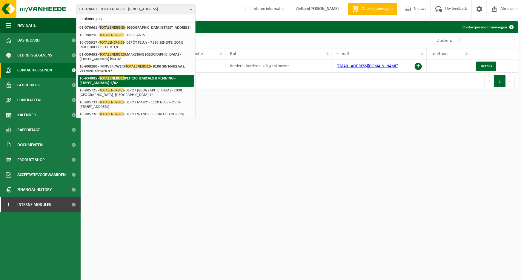
type input "totalenergies"
click at [137, 78] on strong "10-934985 - TOTALENERGIES PETROCHEMICALS & REFINING - [STREET_ADDRESS] 1/02" at bounding box center [127, 80] width 96 height 9
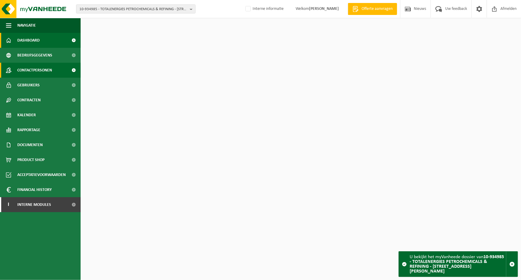
click at [37, 68] on span "Contactpersonen" at bounding box center [34, 70] width 35 height 15
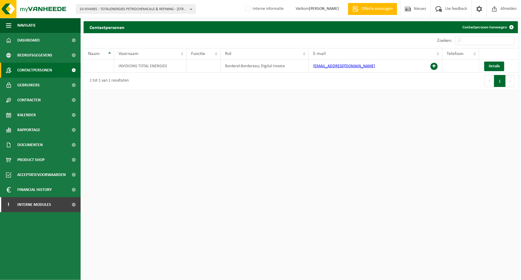
click at [232, 102] on html "10-934985 - TOTALENERGIES PETROCHEMICALS & REFINING - 1000 BRUSSEL, BOULEVARD A…" at bounding box center [260, 140] width 521 height 280
click at [146, 11] on span "10-934985 - TOTALENERGIES PETROCHEMICALS & REFINING - 1000 BRUSSEL, BOULEVARD A…" at bounding box center [133, 9] width 108 height 9
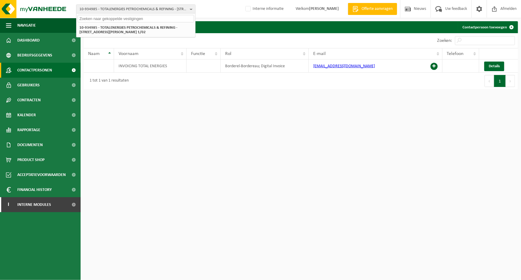
click at [169, 79] on div "1 tot 1 van 1 resultaten" at bounding box center [193, 81] width 218 height 17
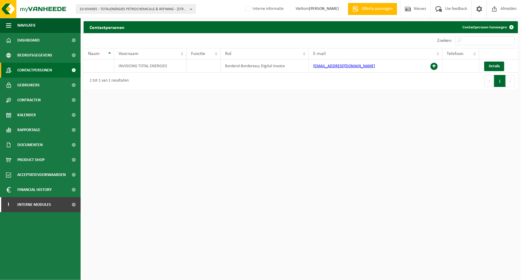
click at [127, 11] on span "10-934985 - TOTALENERGIES PETROCHEMICALS & REFINING - 1000 BRUSSEL, BOULEVARD A…" at bounding box center [133, 9] width 108 height 9
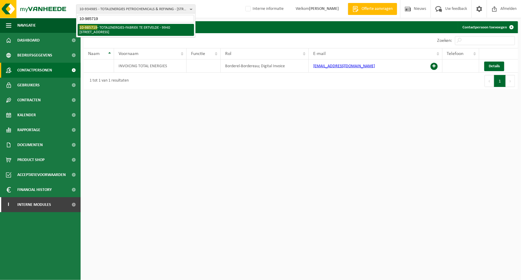
type input "10-985719"
click at [127, 30] on li "10-985719 - TOTALENERGIES-FABRIEK TE ERTVELDE - 9940 ERTVELDE, BOMBARDEMENTSTRA…" at bounding box center [136, 30] width 117 height 12
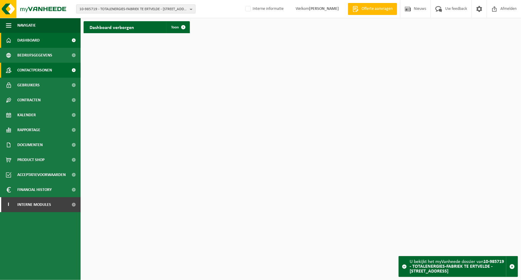
click at [41, 72] on span "Contactpersonen" at bounding box center [34, 70] width 35 height 15
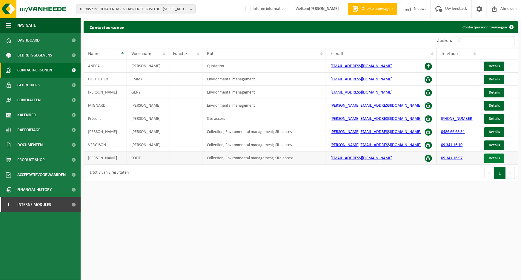
click at [490, 158] on span "Details" at bounding box center [494, 158] width 11 height 4
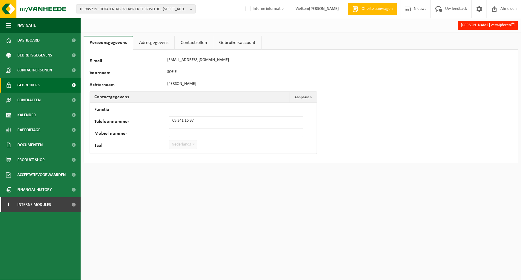
click at [31, 88] on span "Gebruikers" at bounding box center [28, 85] width 22 height 15
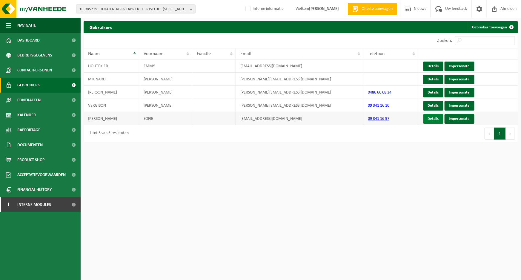
click at [433, 119] on link "Details" at bounding box center [434, 119] width 20 height 10
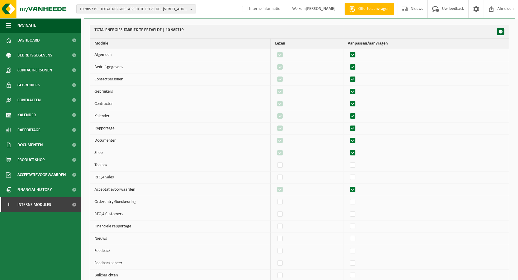
scroll to position [54, 0]
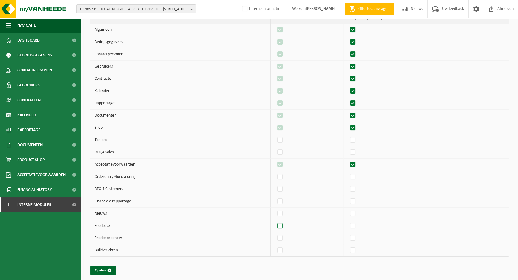
click at [281, 226] on label"] at bounding box center [280, 225] width 8 height 9
click at [275, 221] on input "checkbox" at bounding box center [275, 221] width 0 height 0
checkbox input "true"
click at [357, 226] on label"] at bounding box center [352, 225] width 8 height 9
click at [348, 221] on input "checkbox" at bounding box center [347, 221] width 0 height 0
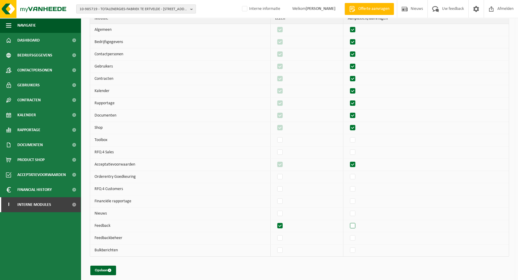
checkbox input "true"
click at [106, 269] on button "Opslaan" at bounding box center [103, 271] width 26 height 10
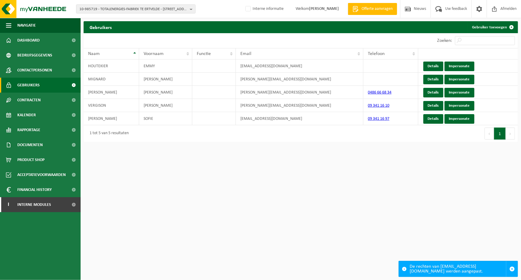
click at [257, 157] on html "10-985719 - TOTALENERGIES-FABRIEK TE ERTVELDE - 9940 ERTVELDE, BOMBARDEMENTSTRA…" at bounding box center [260, 140] width 521 height 280
click at [290, 175] on html "10-985719 - TOTALENERGIES-FABRIEK TE ERTVELDE - 9940 ERTVELDE, BOMBARDEMENTSTRA…" at bounding box center [260, 140] width 521 height 280
click at [207, 131] on div "1 tot 5 van 5 resultaten" at bounding box center [193, 133] width 218 height 17
click at [227, 146] on html "10-985719 - TOTALENERGIES-FABRIEK TE ERTVELDE - 9940 ERTVELDE, BOMBARDEMENTSTRA…" at bounding box center [260, 140] width 521 height 280
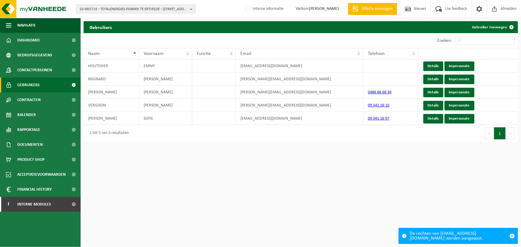
click at [130, 9] on span "10-985719 - TOTALENERGIES-FABRIEK TE ERTVELDE - 9940 ERTVELDE, BOMBARDEMENTSTRA…" at bounding box center [133, 9] width 108 height 9
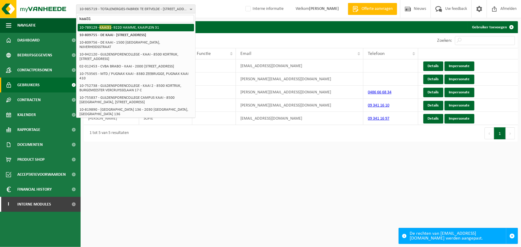
type input "kaai31"
click at [130, 28] on li "10-789129 - KAAI31 - 9220 HAMME, KAAIPLEIN 31" at bounding box center [136, 27] width 117 height 7
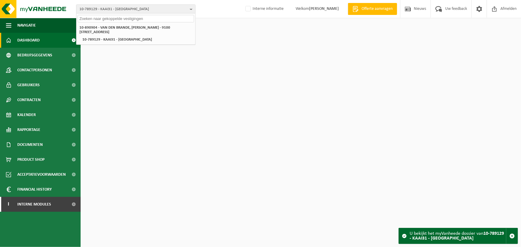
click at [142, 66] on html "10-789129 - KAAI31 - 9220 HAMME, KAAIPLEIN 31 10-890904 - VAN DEN BRANDE, [PERS…" at bounding box center [260, 123] width 521 height 247
click at [36, 74] on span "Contactpersonen" at bounding box center [34, 70] width 35 height 15
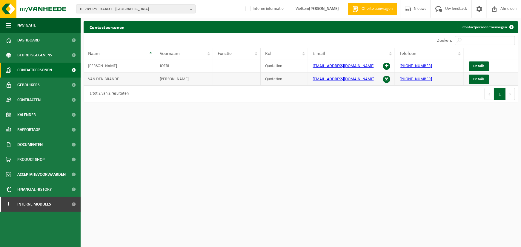
click at [415, 79] on link "[PHONE_NUMBER]" at bounding box center [416, 79] width 33 height 4
drag, startPoint x: 437, startPoint y: 80, endPoint x: 88, endPoint y: 77, distance: 349.4
click at [88, 77] on tr "VAN DEN [PERSON_NAME] Quotation [EMAIL_ADDRESS][DOMAIN_NAME] [PHONE_NUMBER] Det…" at bounding box center [301, 79] width 435 height 13
copy tr "VAN DEN [PERSON_NAME] Quotation [EMAIL_ADDRESS][DOMAIN_NAME] [PHONE_NUMBER]"
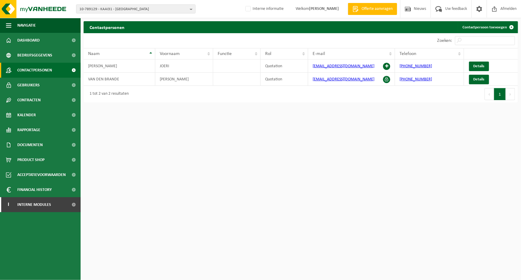
click at [240, 29] on div "Contactpersonen Contactpersoon toevoegen" at bounding box center [301, 27] width 435 height 12
